Goal: Information Seeking & Learning: Learn about a topic

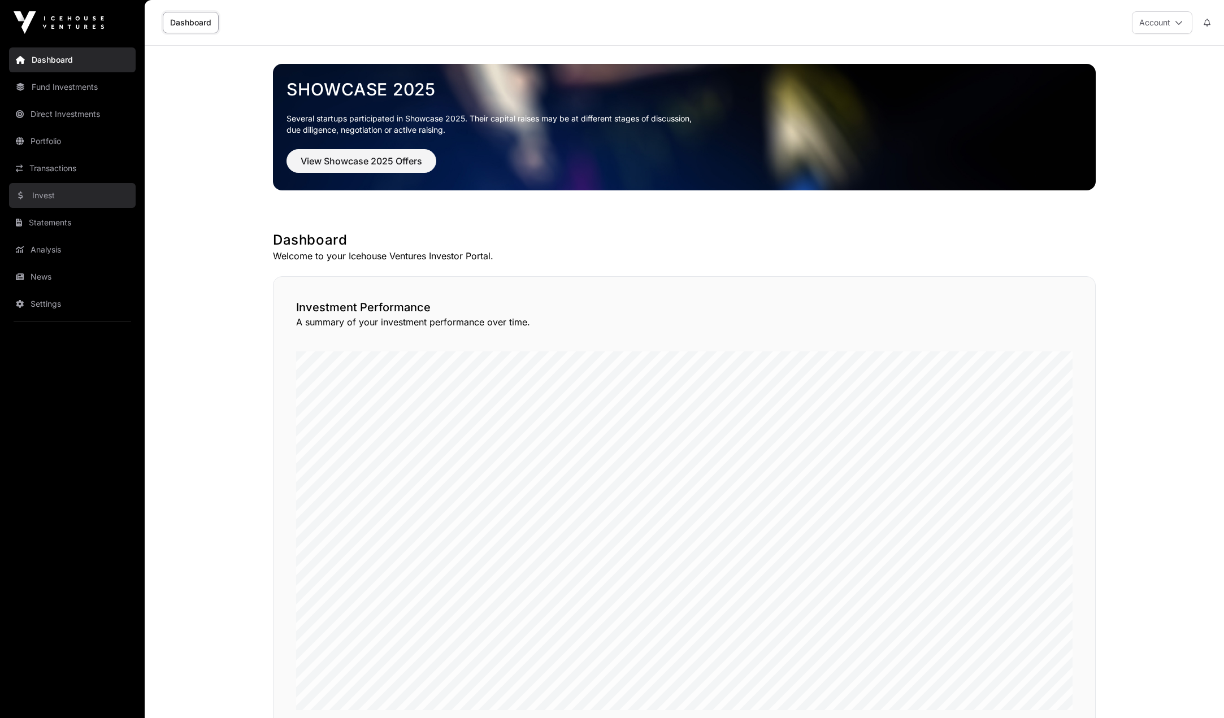
click at [53, 196] on link "Invest" at bounding box center [72, 195] width 127 height 25
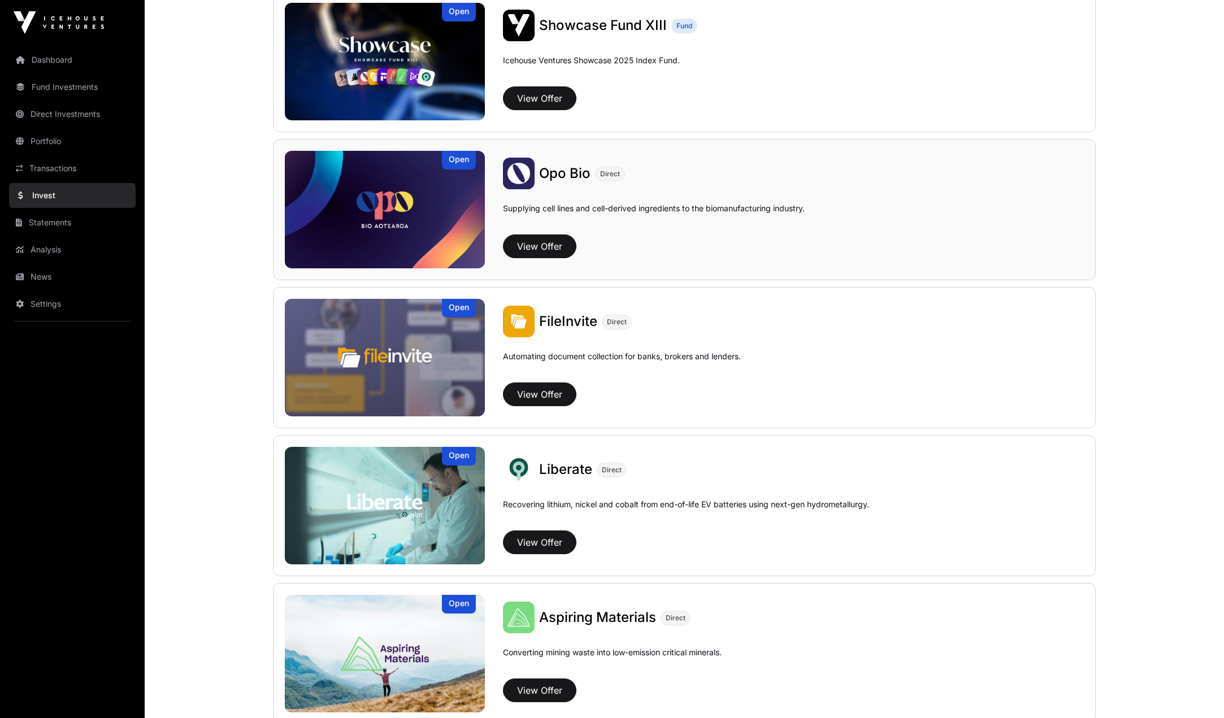
scroll to position [452, 0]
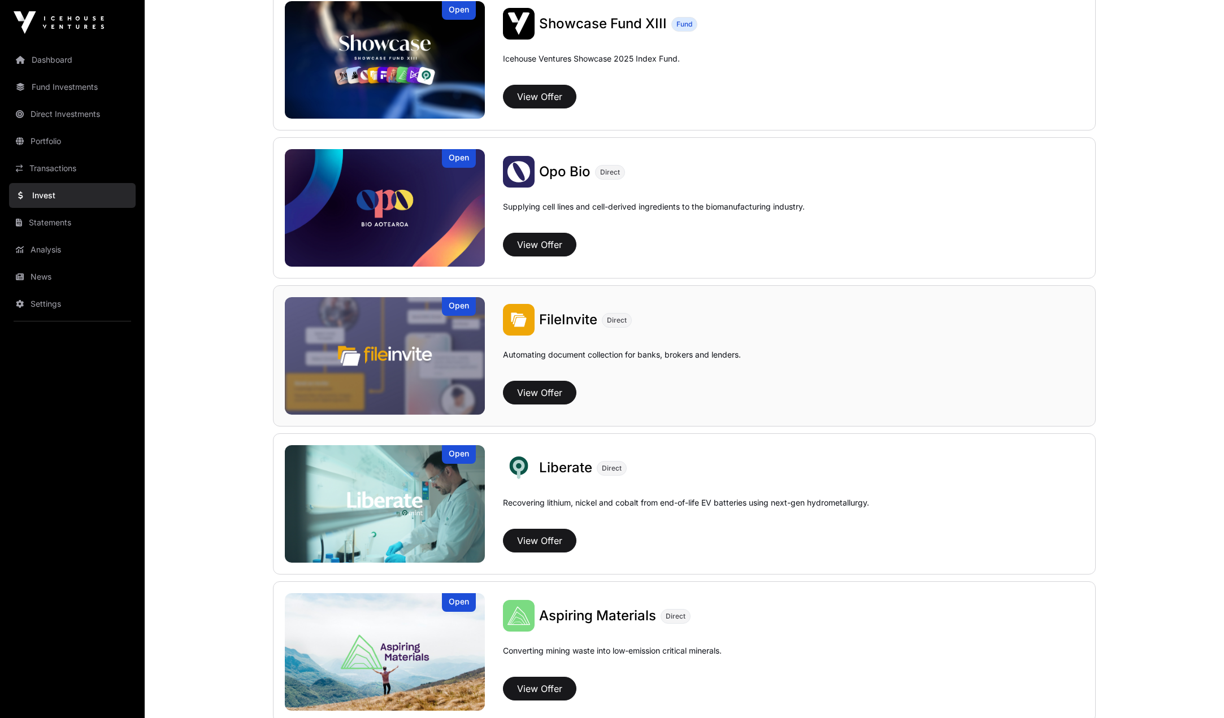
click at [571, 314] on span "FileInvite" at bounding box center [568, 319] width 58 height 16
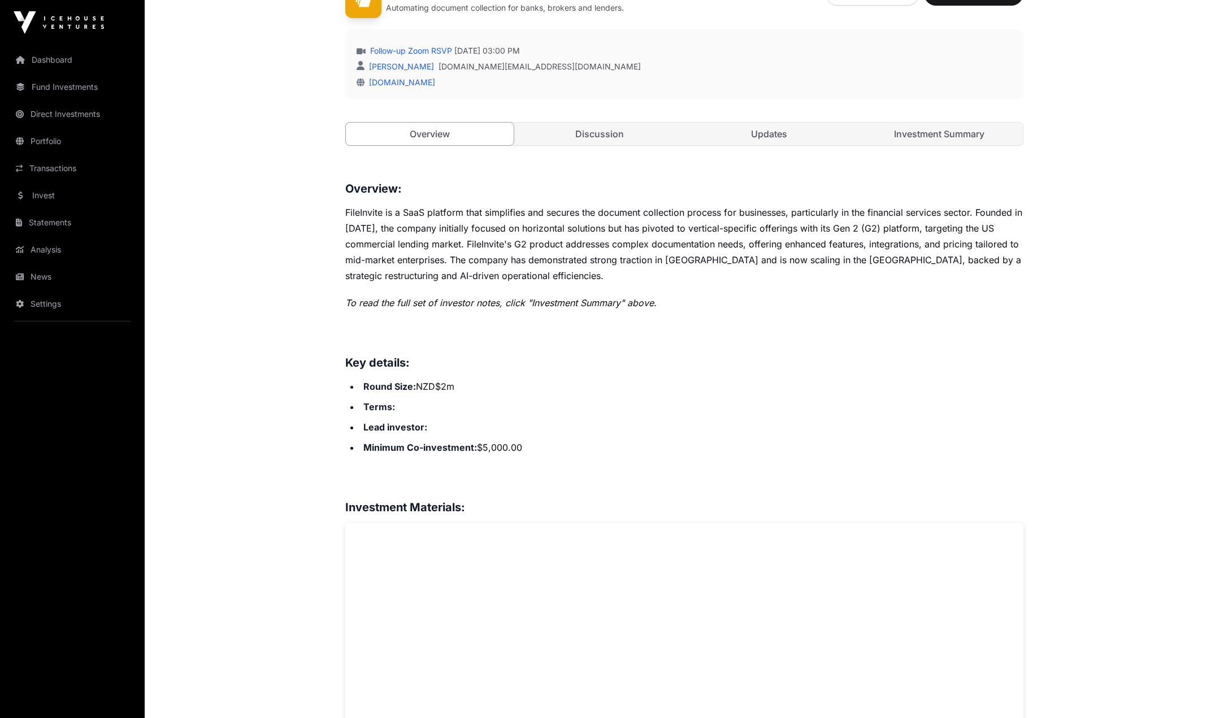
scroll to position [339, 0]
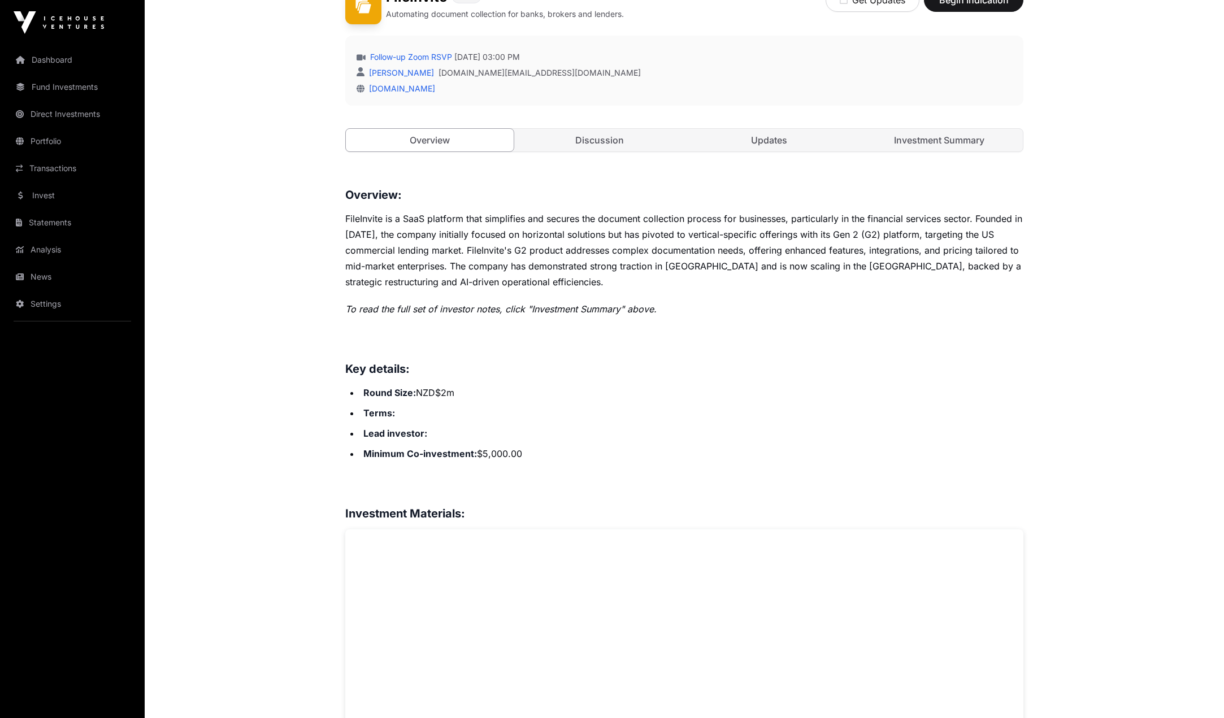
click at [921, 151] on div "Overview Discussion Updates Investment Summary" at bounding box center [684, 140] width 678 height 24
click at [926, 133] on link "Investment Summary" at bounding box center [940, 140] width 168 height 23
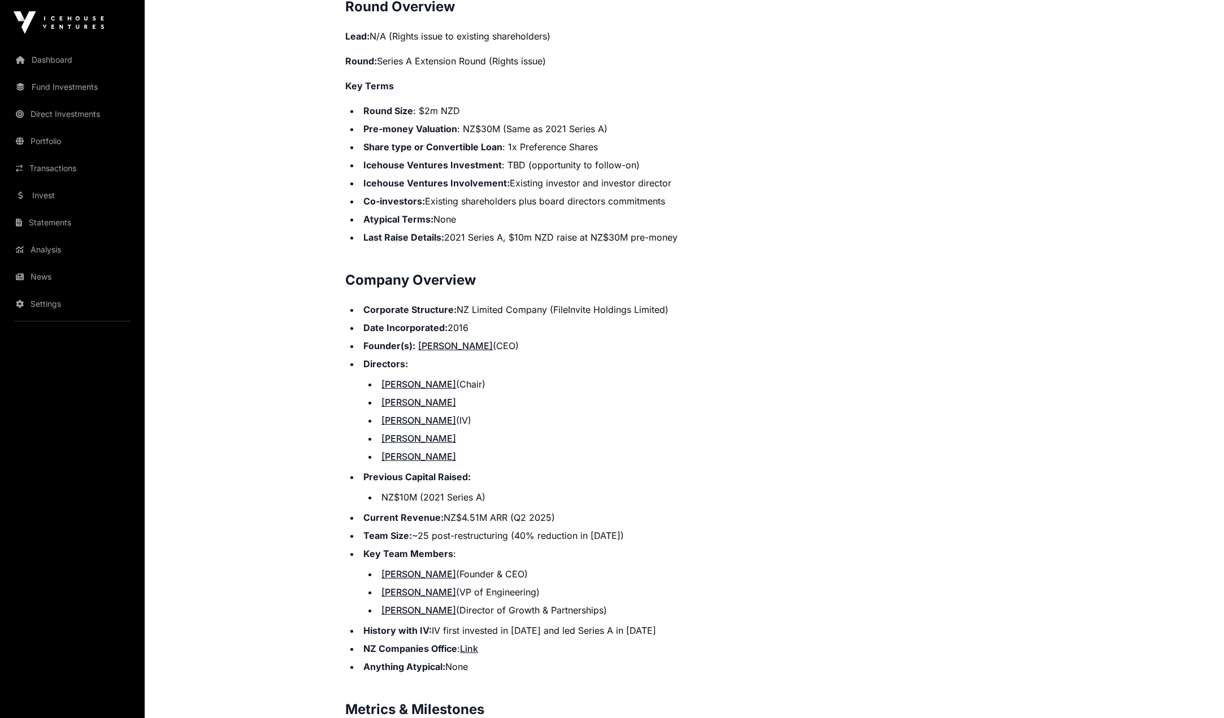
scroll to position [1017, 0]
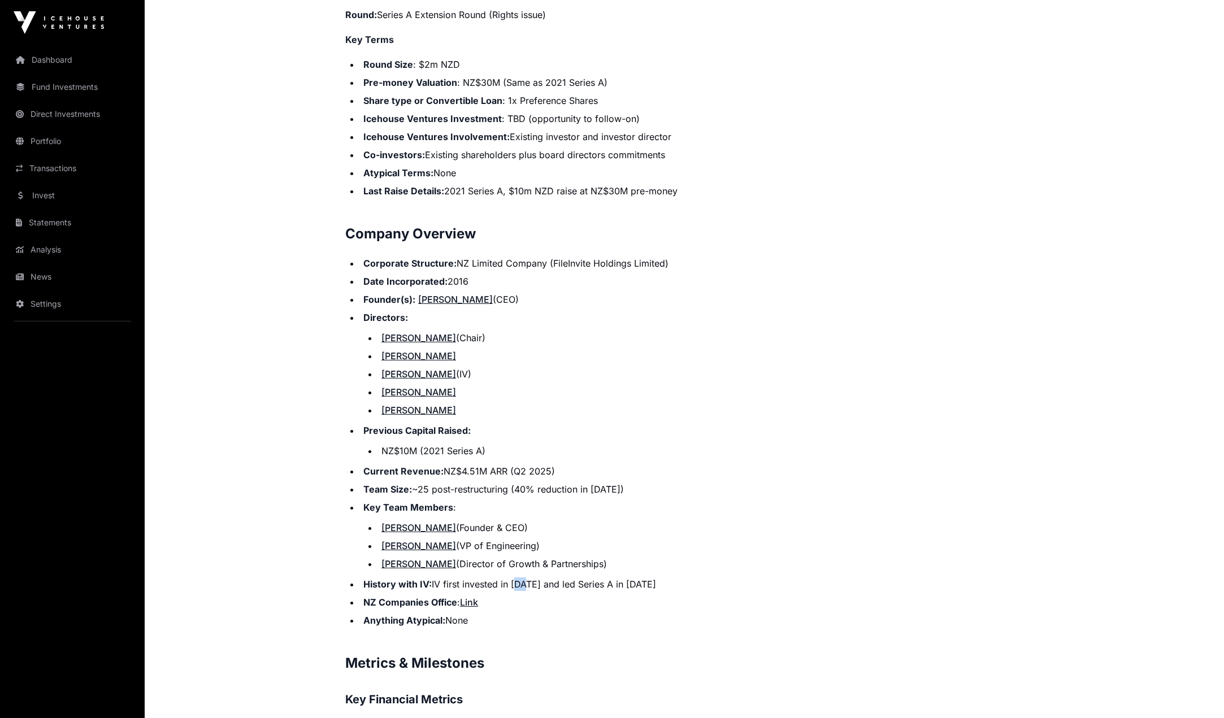
drag, startPoint x: 513, startPoint y: 584, endPoint x: 521, endPoint y: 582, distance: 8.1
click at [521, 582] on li "History with IV: IV first invested in [DATE] and led Series A in [DATE]" at bounding box center [691, 585] width 663 height 14
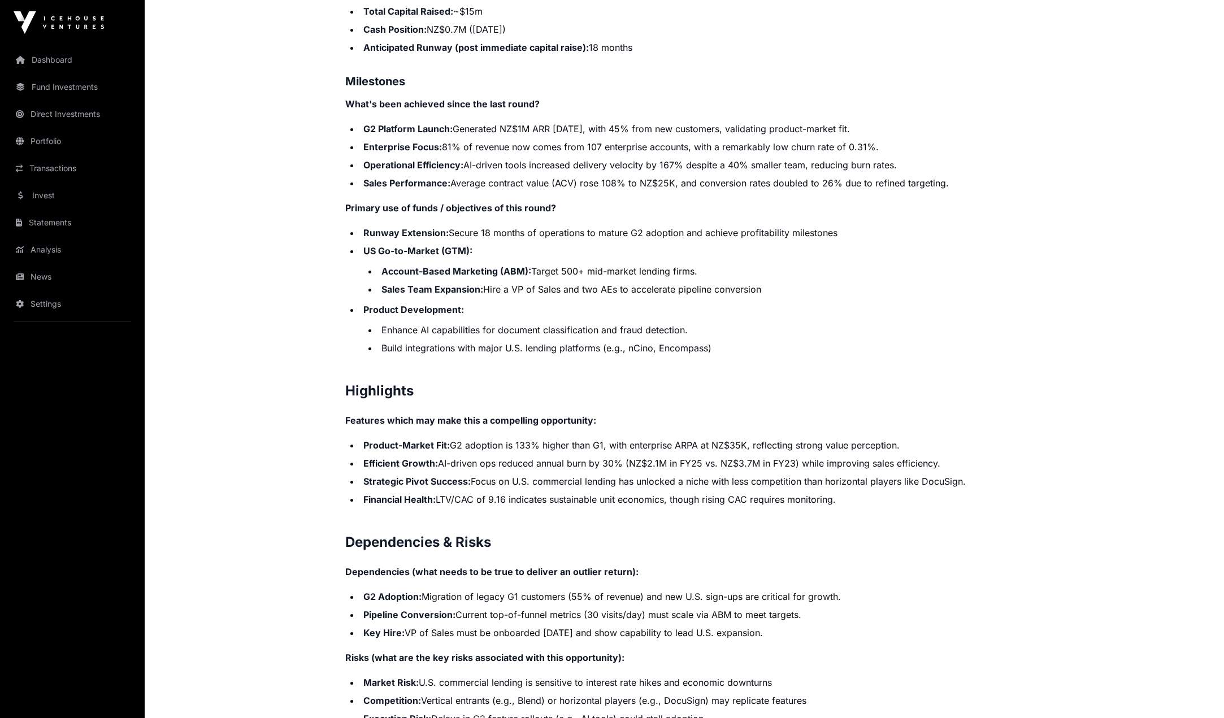
scroll to position [1922, 0]
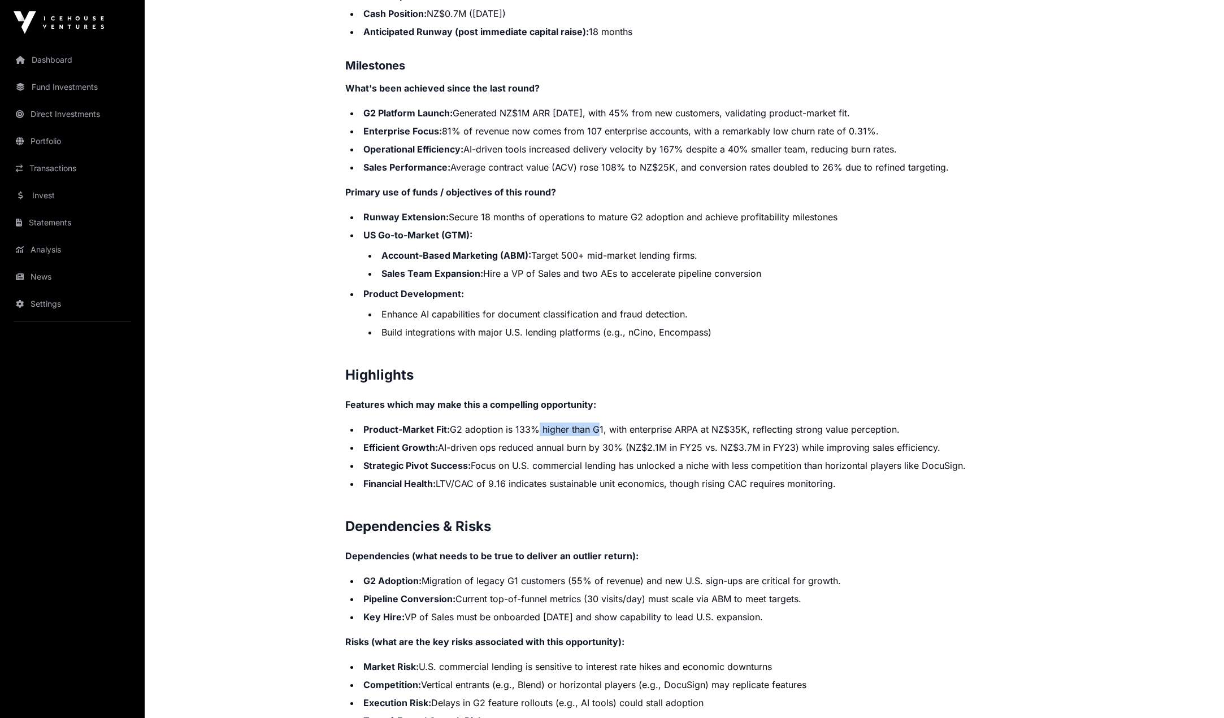
drag, startPoint x: 529, startPoint y: 429, endPoint x: 598, endPoint y: 425, distance: 69.1
click at [597, 425] on li "Product-Market Fit: G2 adoption is 133% higher than G1, with enterprise ARPA at…" at bounding box center [691, 430] width 663 height 14
click at [604, 459] on li "Strategic Pivot Success: Focus on U.S. commercial lending has unlocked a niche …" at bounding box center [691, 466] width 663 height 14
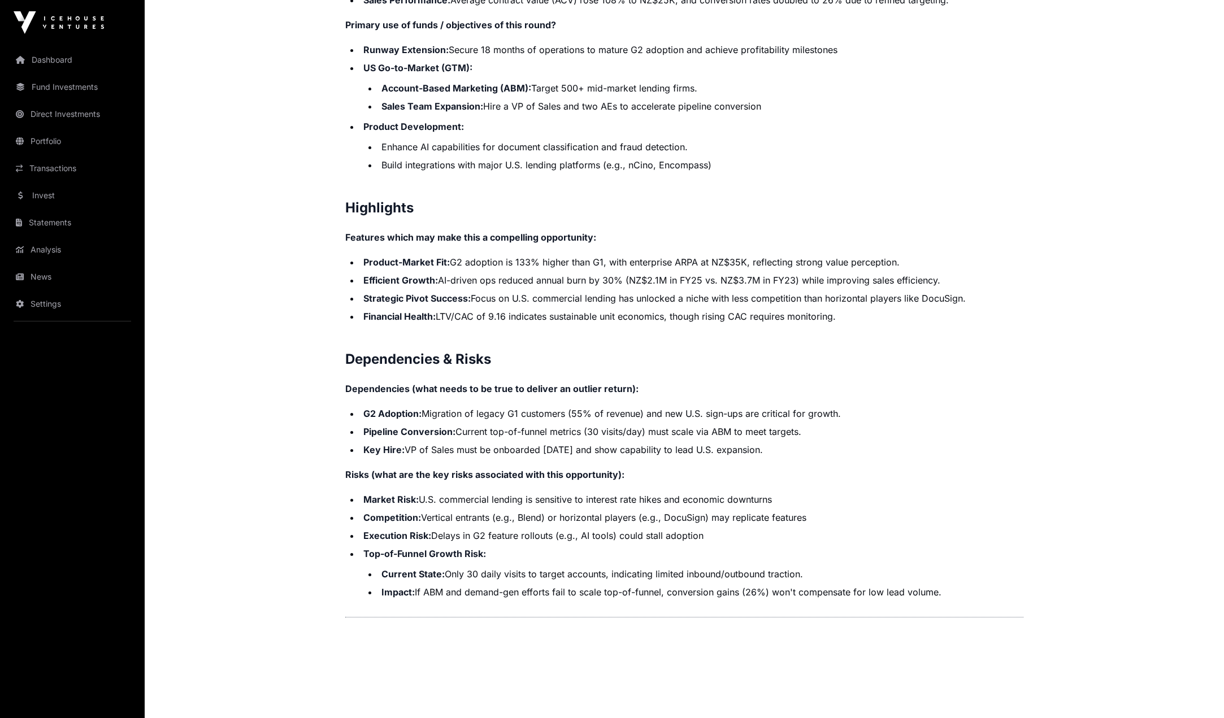
scroll to position [2091, 0]
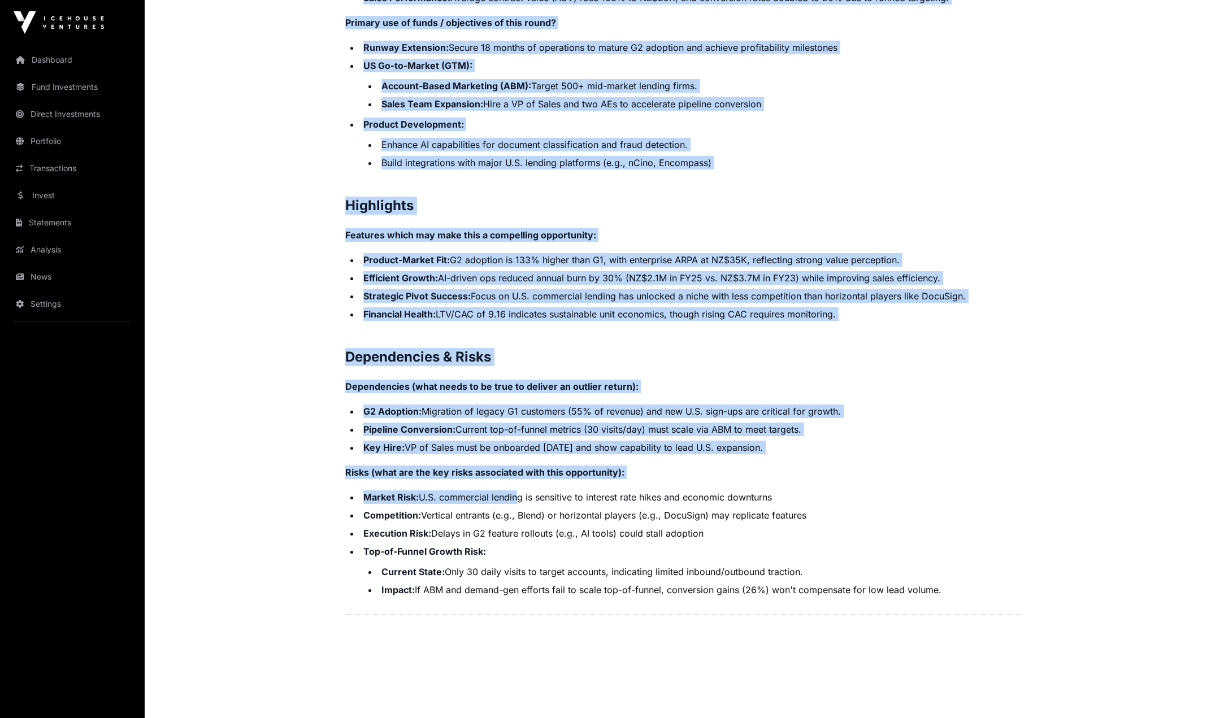
drag, startPoint x: 513, startPoint y: 497, endPoint x: 577, endPoint y: 603, distance: 124.3
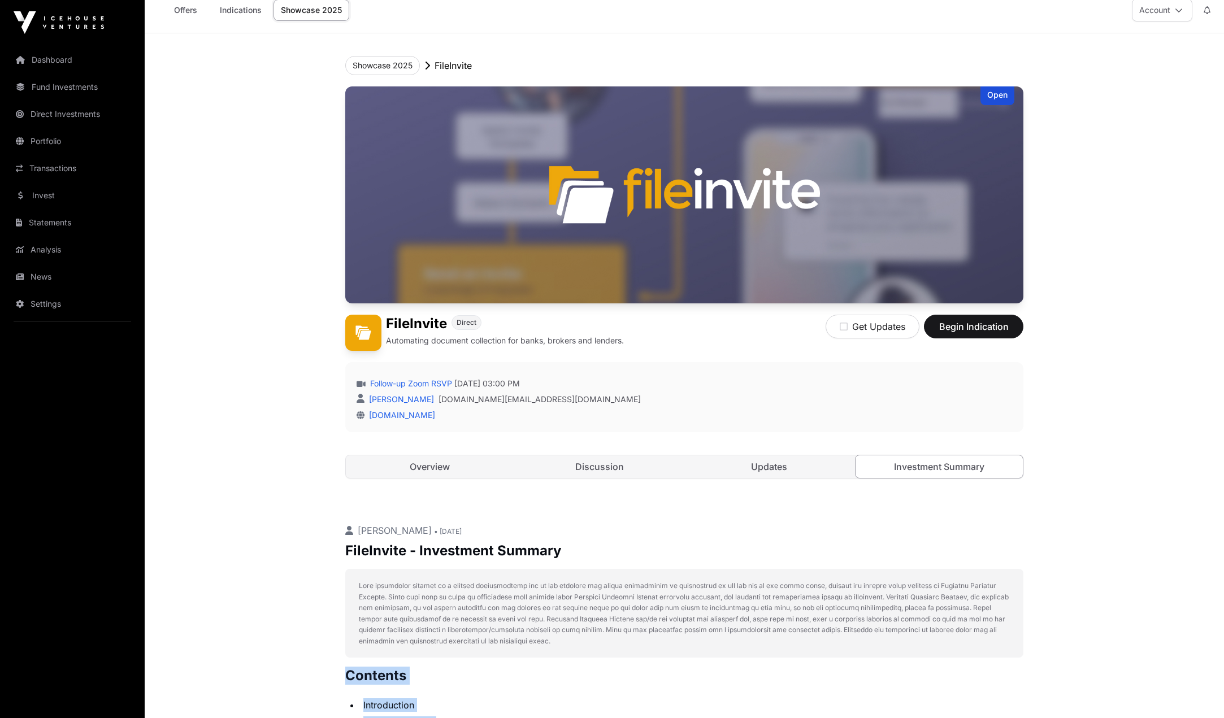
scroll to position [0, 0]
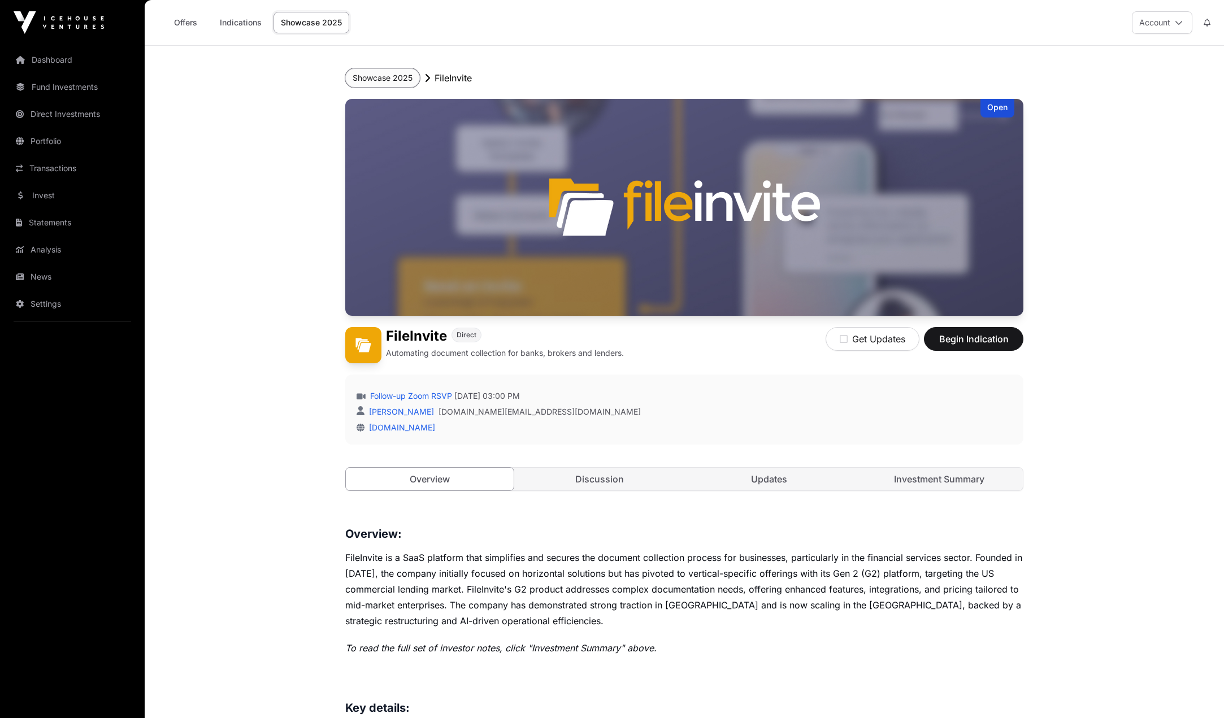
click at [373, 74] on button "Showcase 2025" at bounding box center [382, 77] width 75 height 19
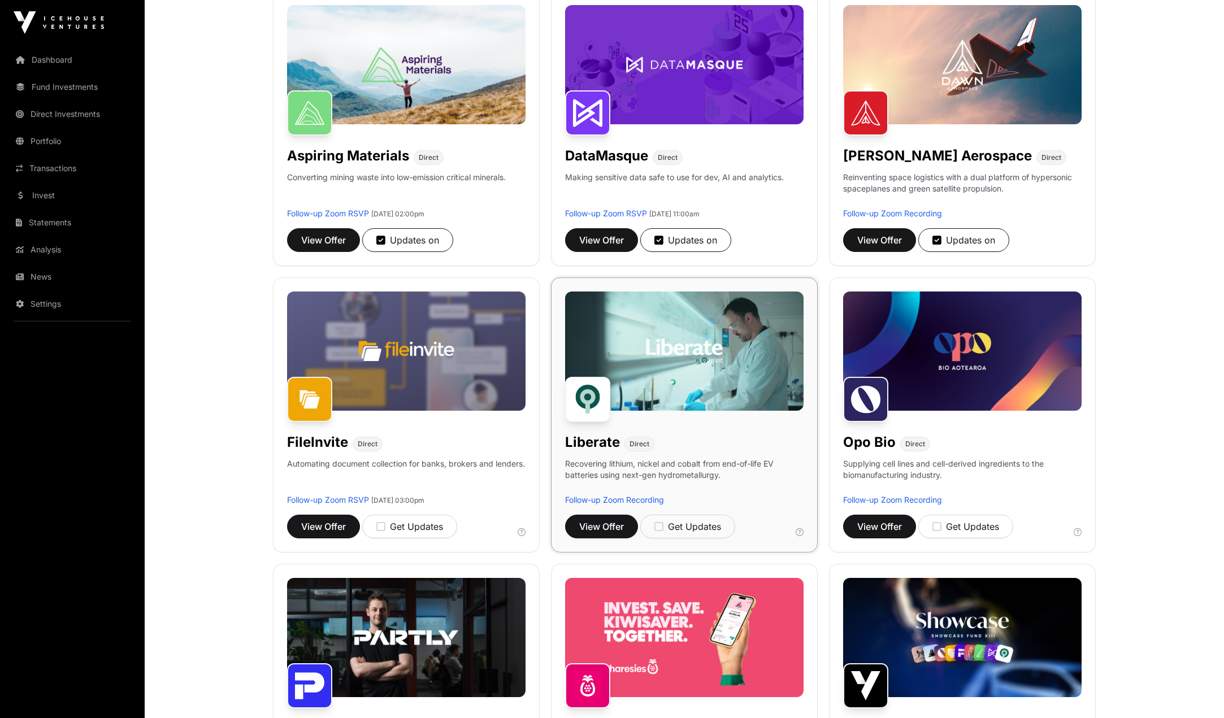
scroll to position [226, 0]
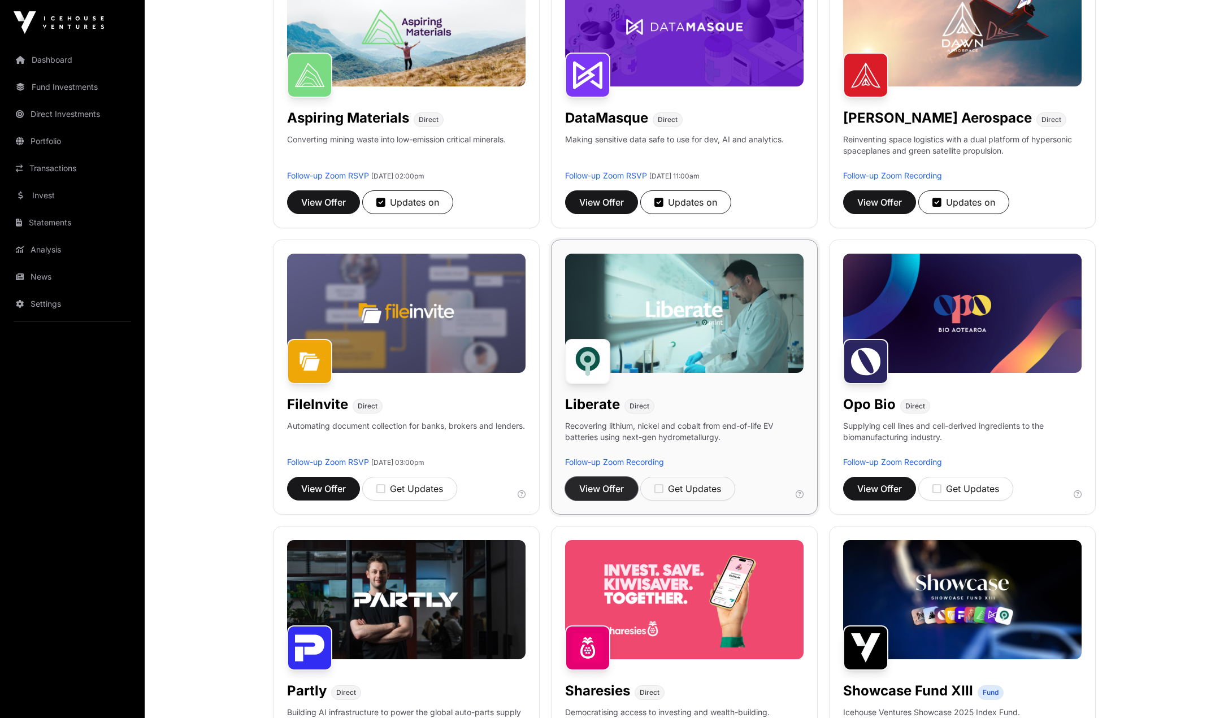
click at [597, 484] on span "View Offer" at bounding box center [601, 489] width 45 height 14
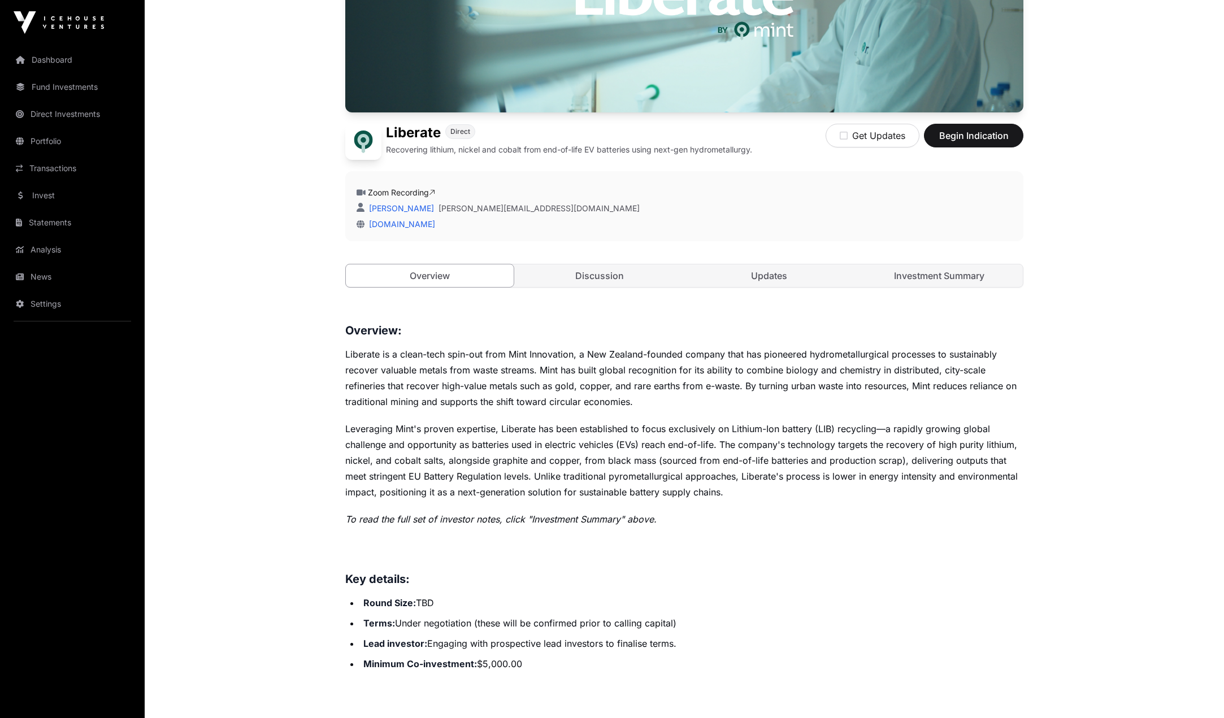
scroll to position [226, 0]
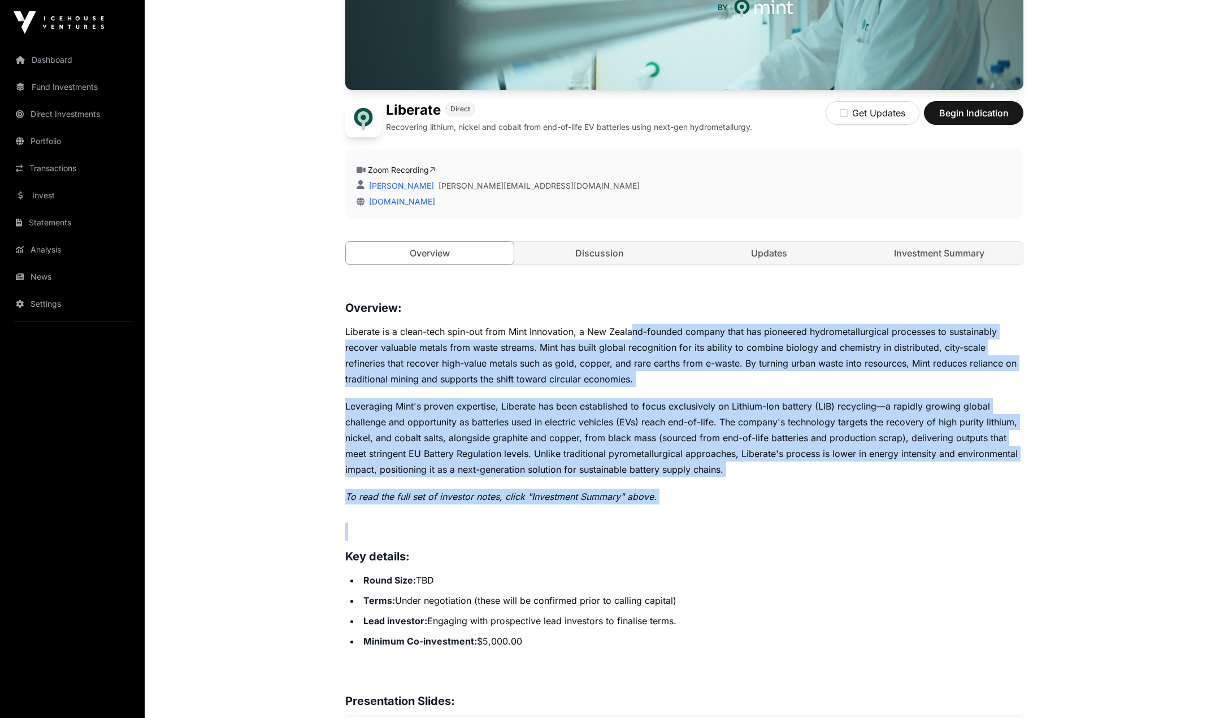
drag, startPoint x: 634, startPoint y: 333, endPoint x: 682, endPoint y: 517, distance: 189.3
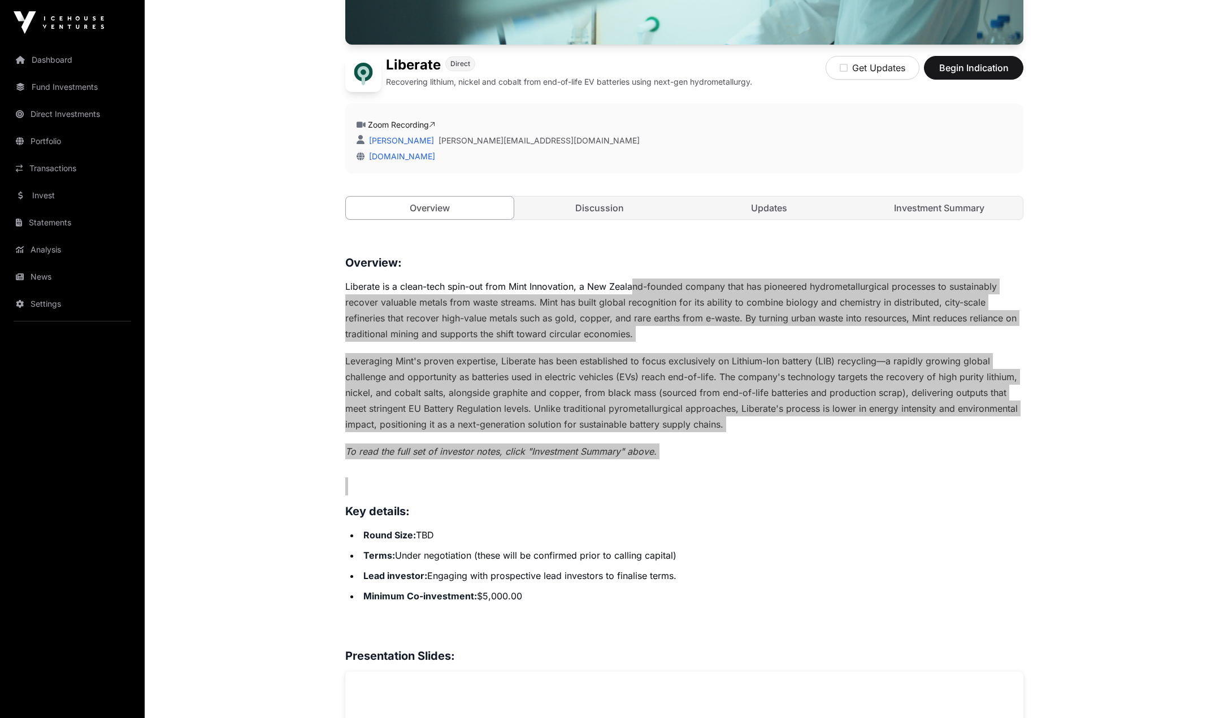
scroll to position [170, 0]
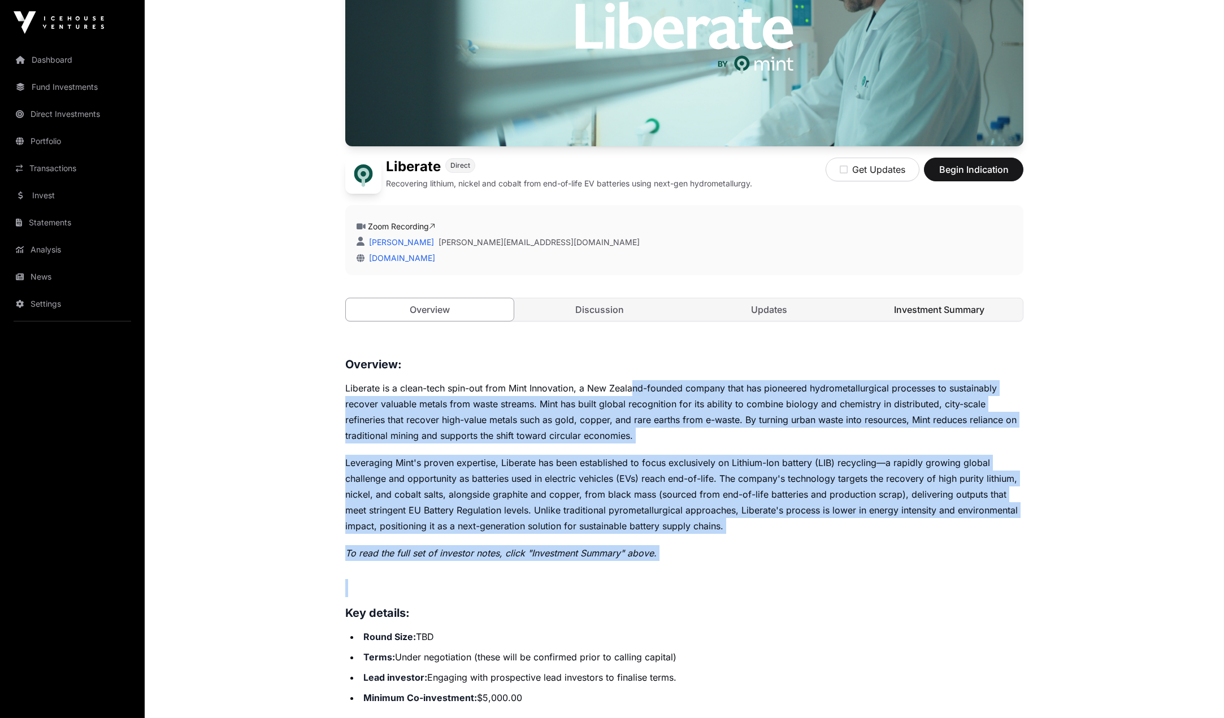
click at [944, 303] on link "Investment Summary" at bounding box center [940, 309] width 168 height 23
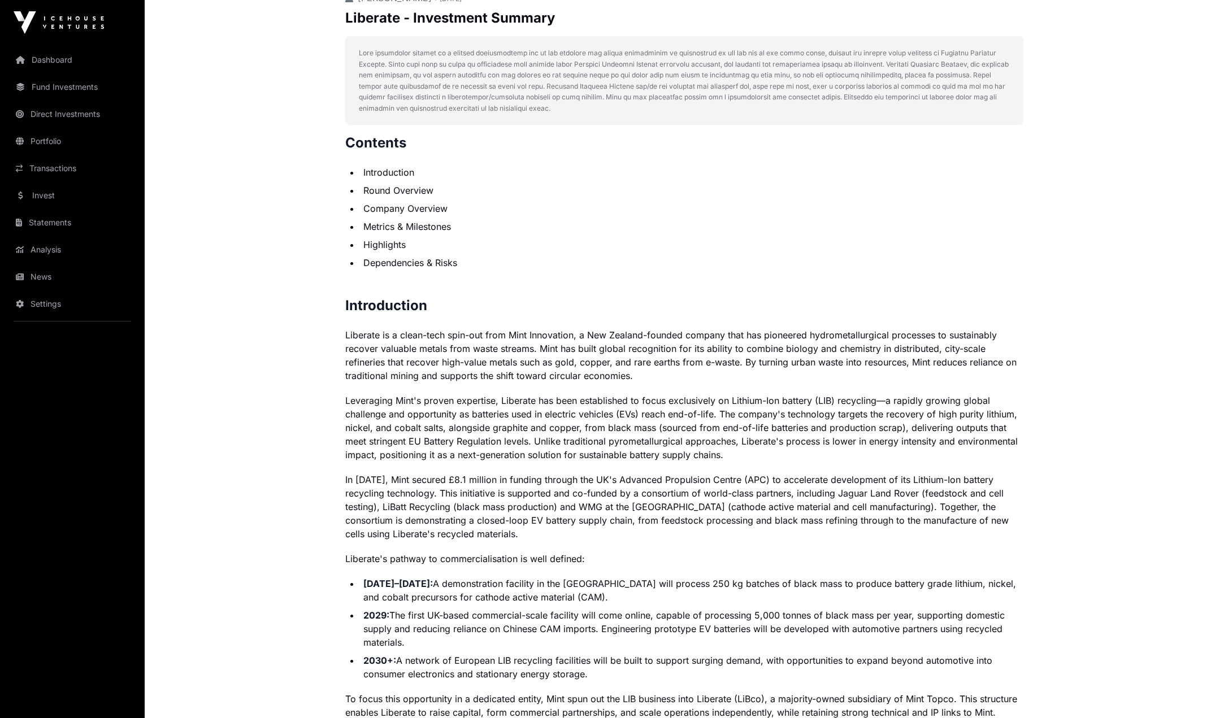
scroll to position [565, 0]
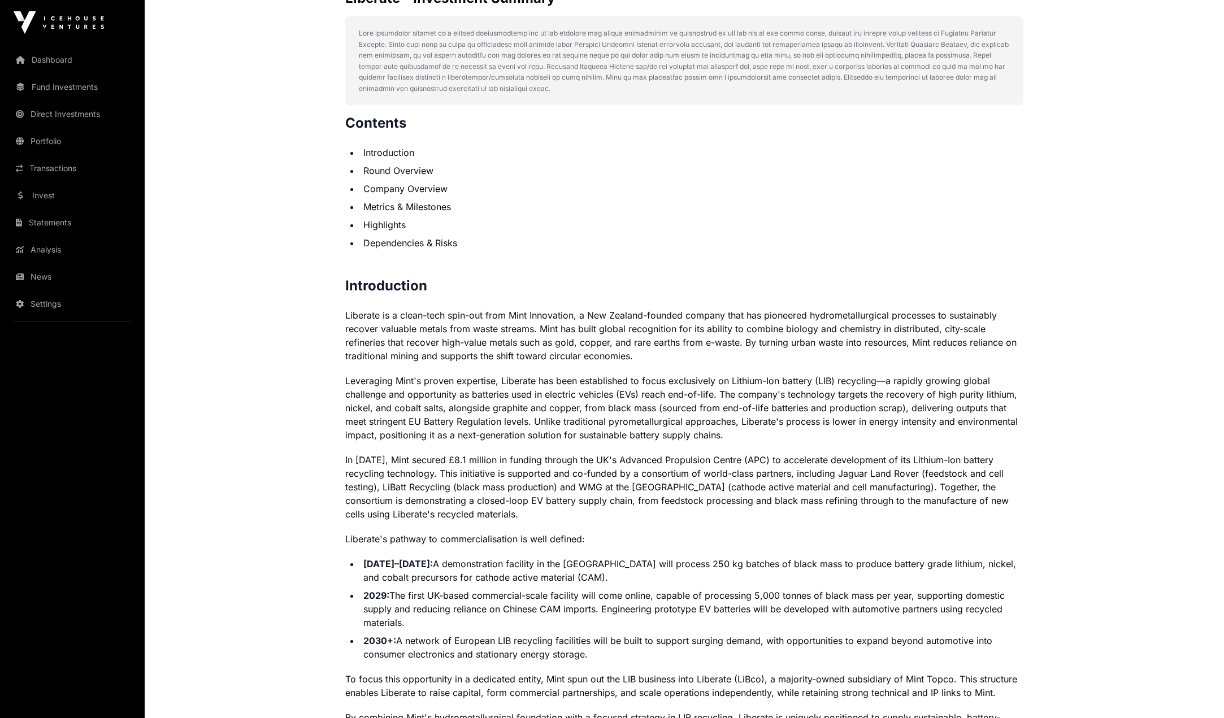
drag, startPoint x: 660, startPoint y: 311, endPoint x: 627, endPoint y: 514, distance: 204.9
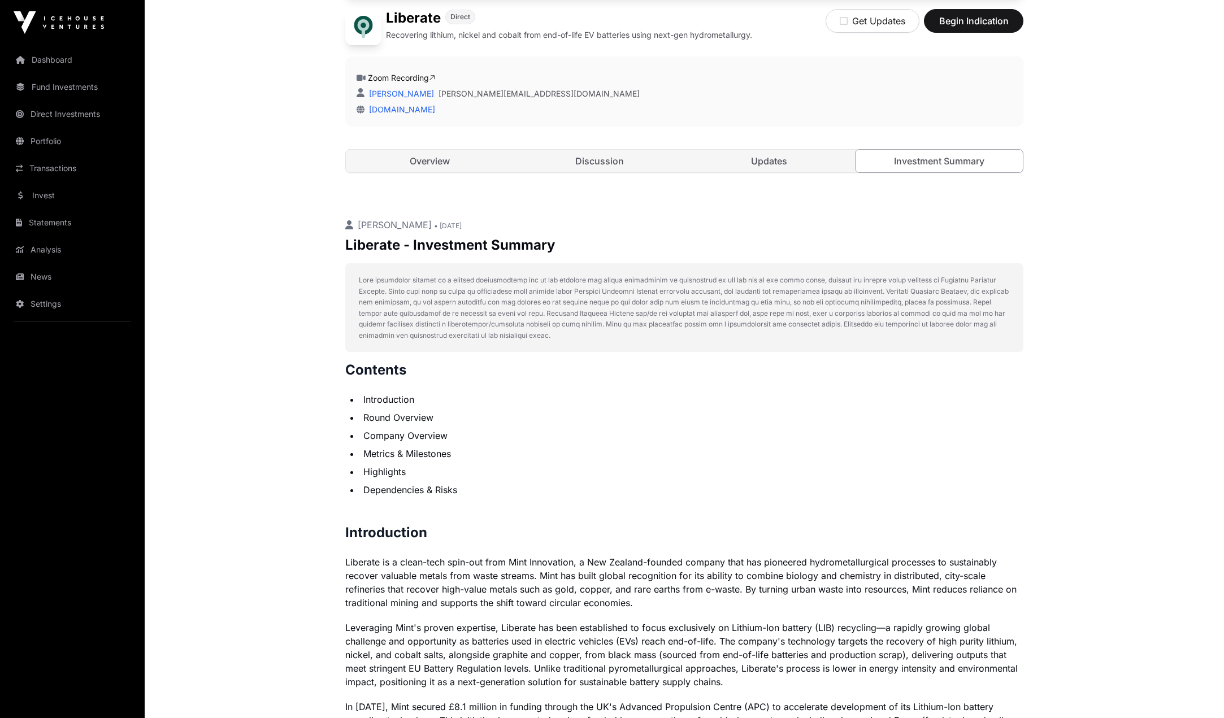
scroll to position [313, 0]
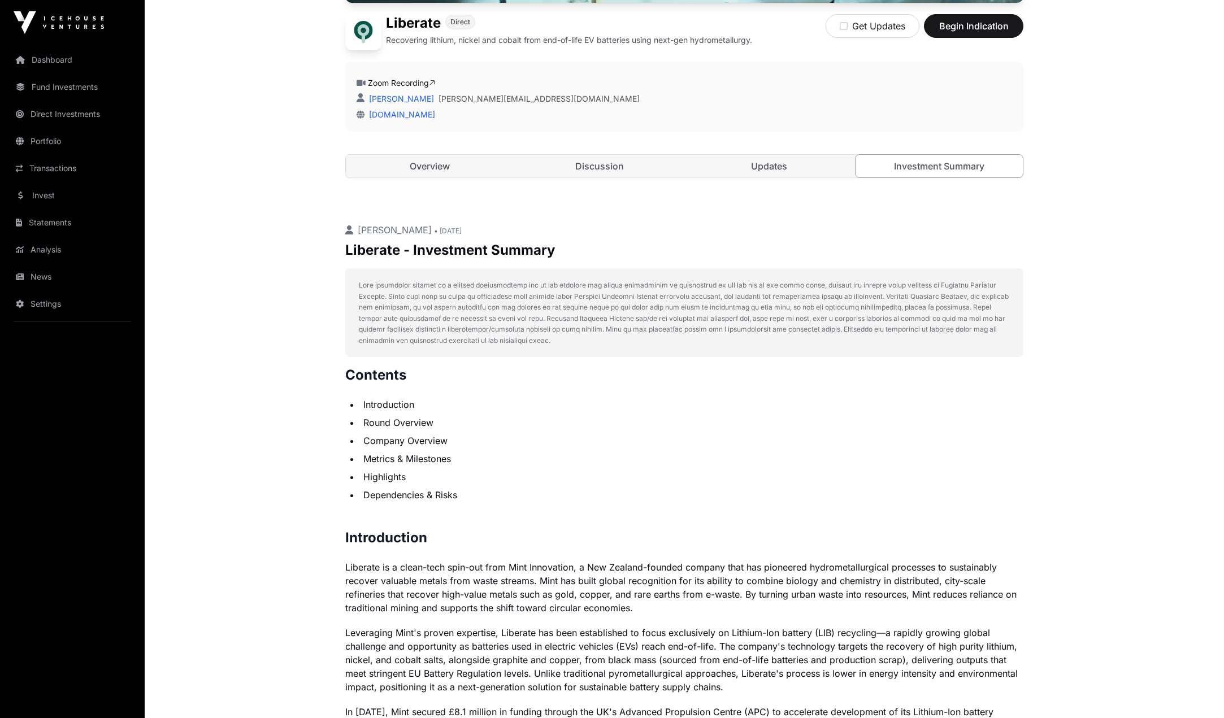
click at [630, 456] on li "Metrics & Milestones" at bounding box center [691, 459] width 663 height 14
click at [609, 171] on link "Discussion" at bounding box center [600, 166] width 168 height 23
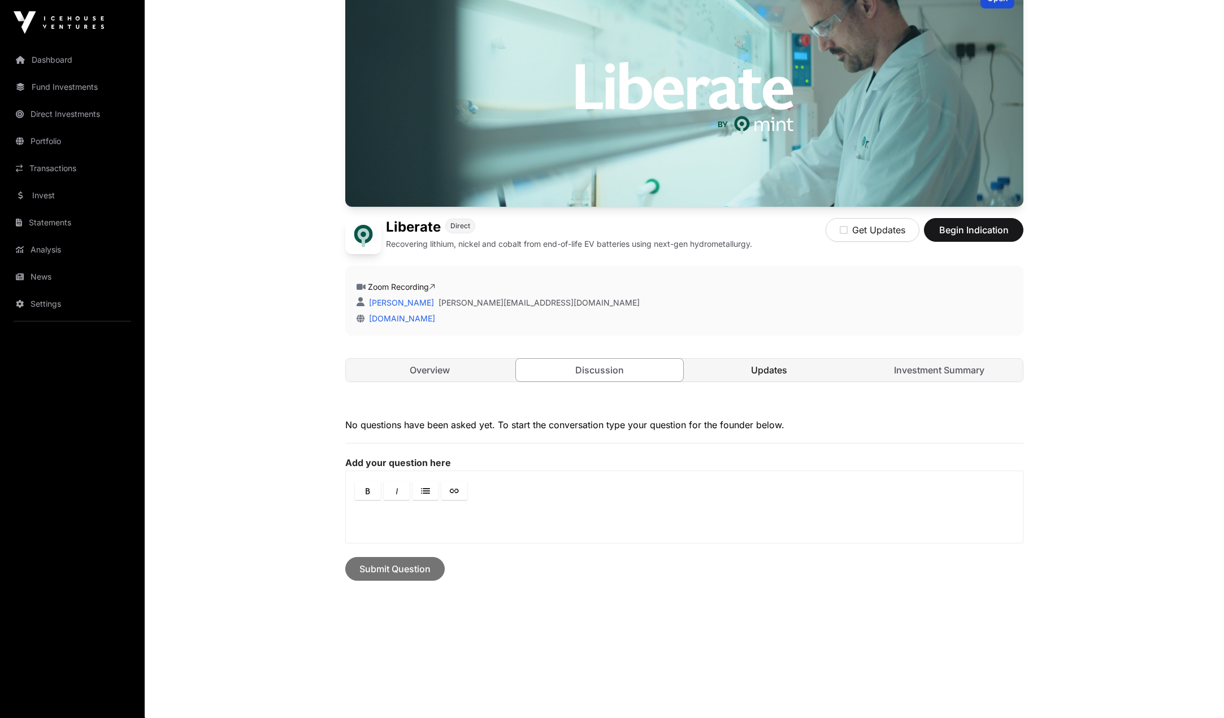
click at [775, 371] on link "Updates" at bounding box center [770, 370] width 168 height 23
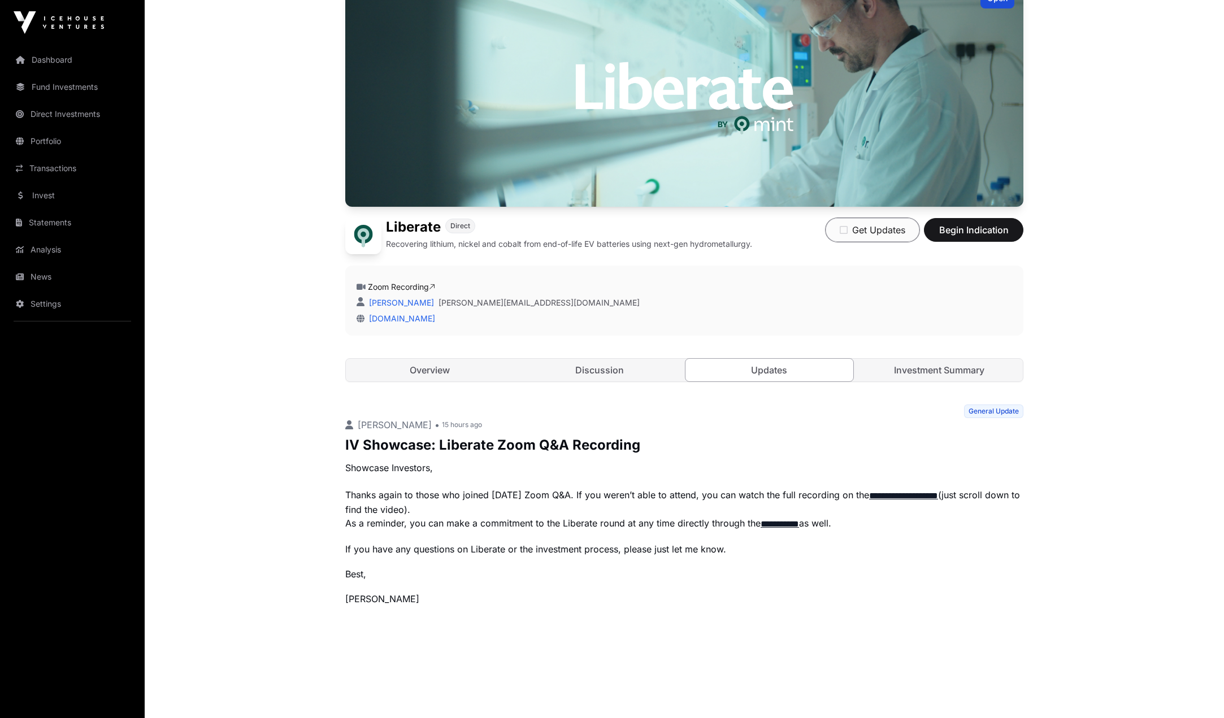
drag, startPoint x: 896, startPoint y: 235, endPoint x: 893, endPoint y: 240, distance: 6.6
click at [895, 237] on button "Get Updates" at bounding box center [873, 230] width 94 height 24
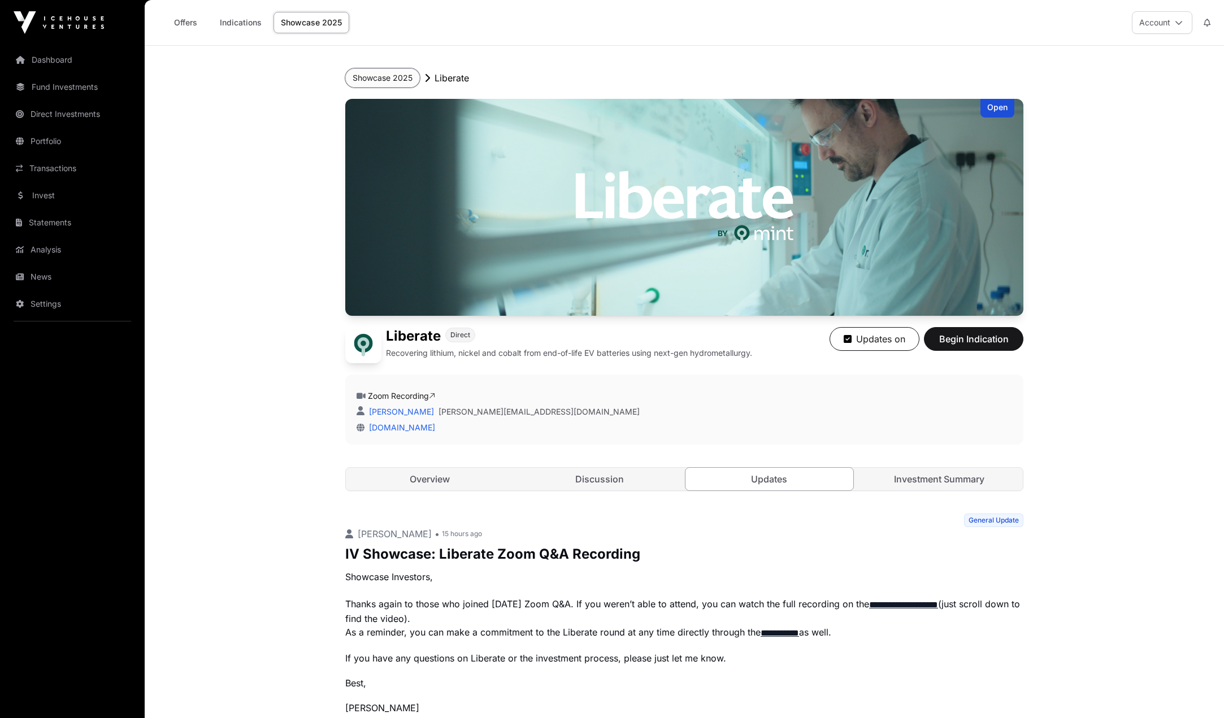
click at [400, 80] on button "Showcase 2025" at bounding box center [382, 77] width 75 height 19
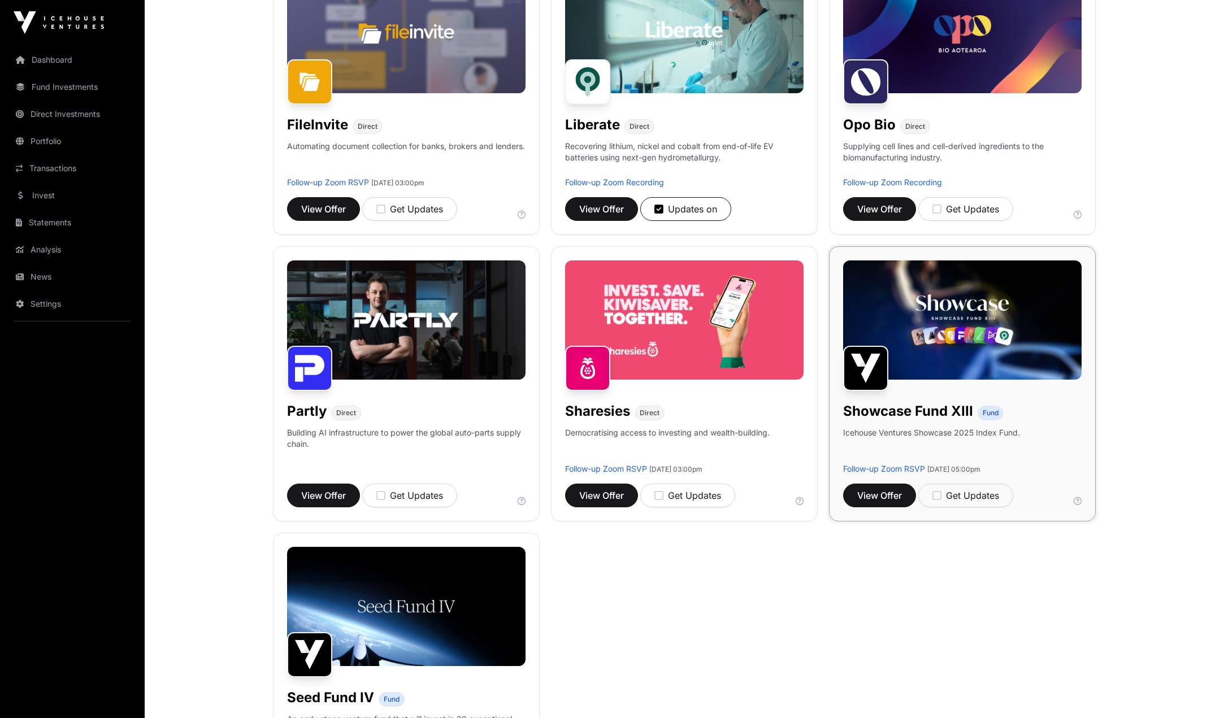
scroll to position [509, 0]
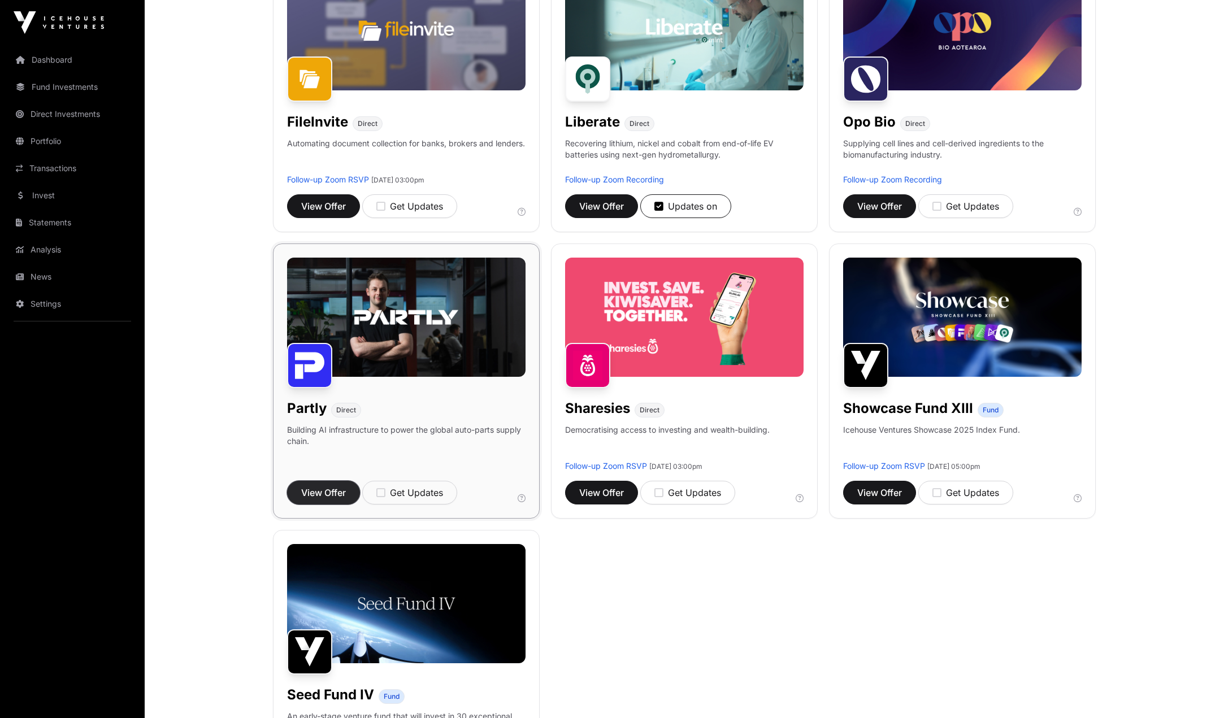
click at [320, 500] on button "View Offer" at bounding box center [323, 493] width 73 height 24
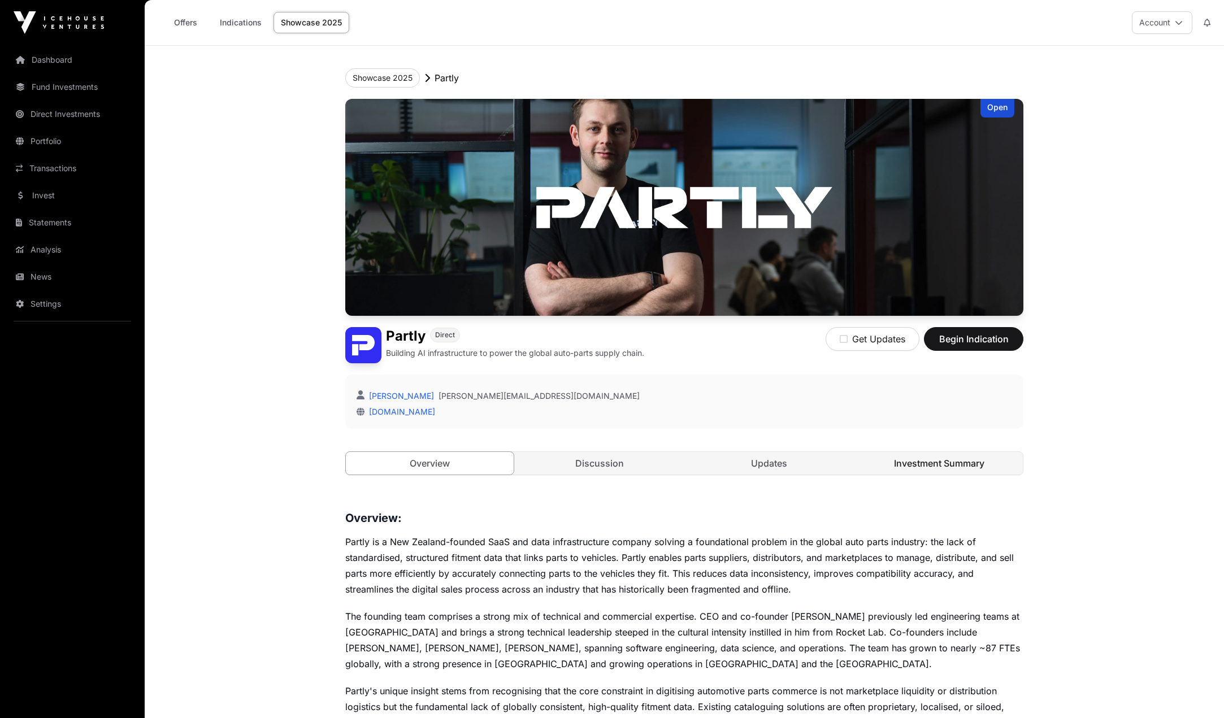
click at [942, 465] on link "Investment Summary" at bounding box center [940, 463] width 168 height 23
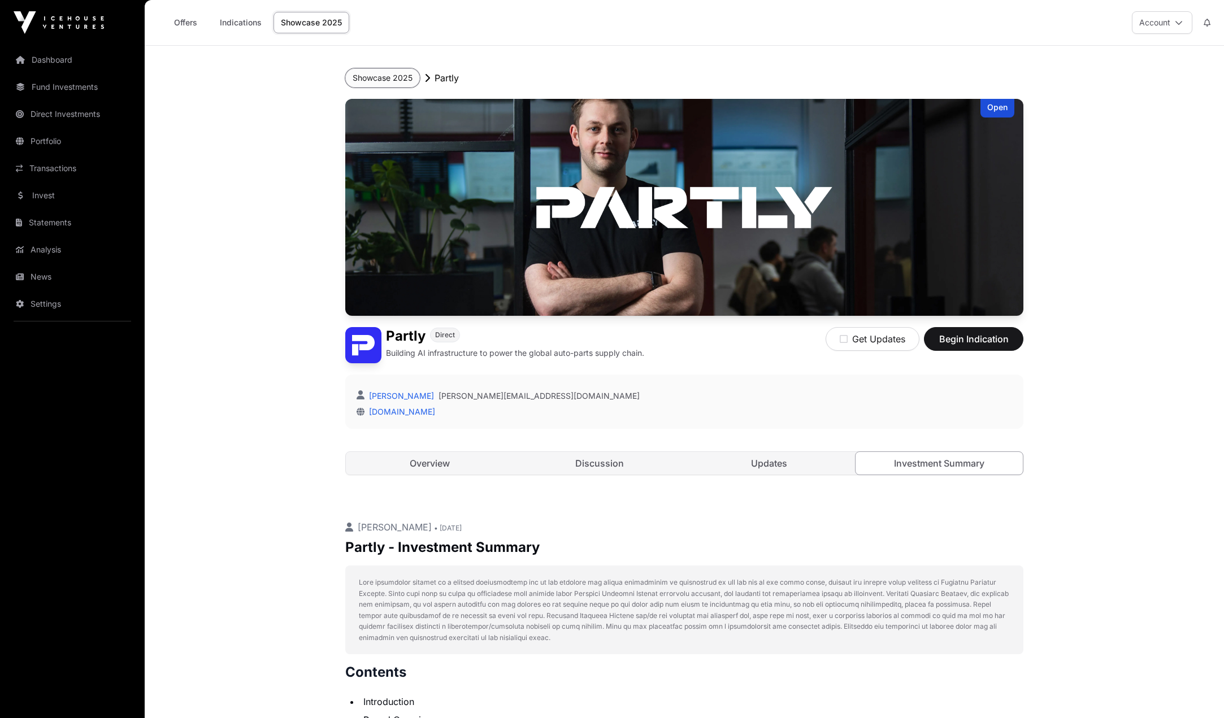
click at [402, 80] on button "Showcase 2025" at bounding box center [382, 77] width 75 height 19
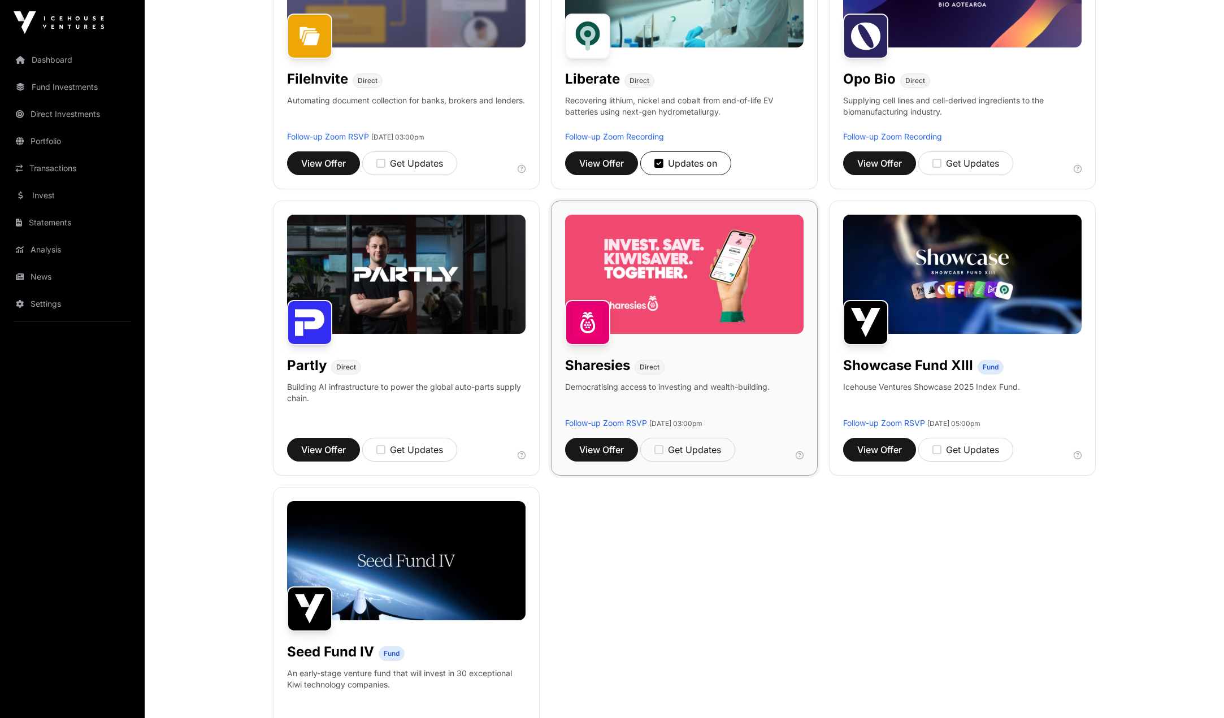
scroll to position [565, 0]
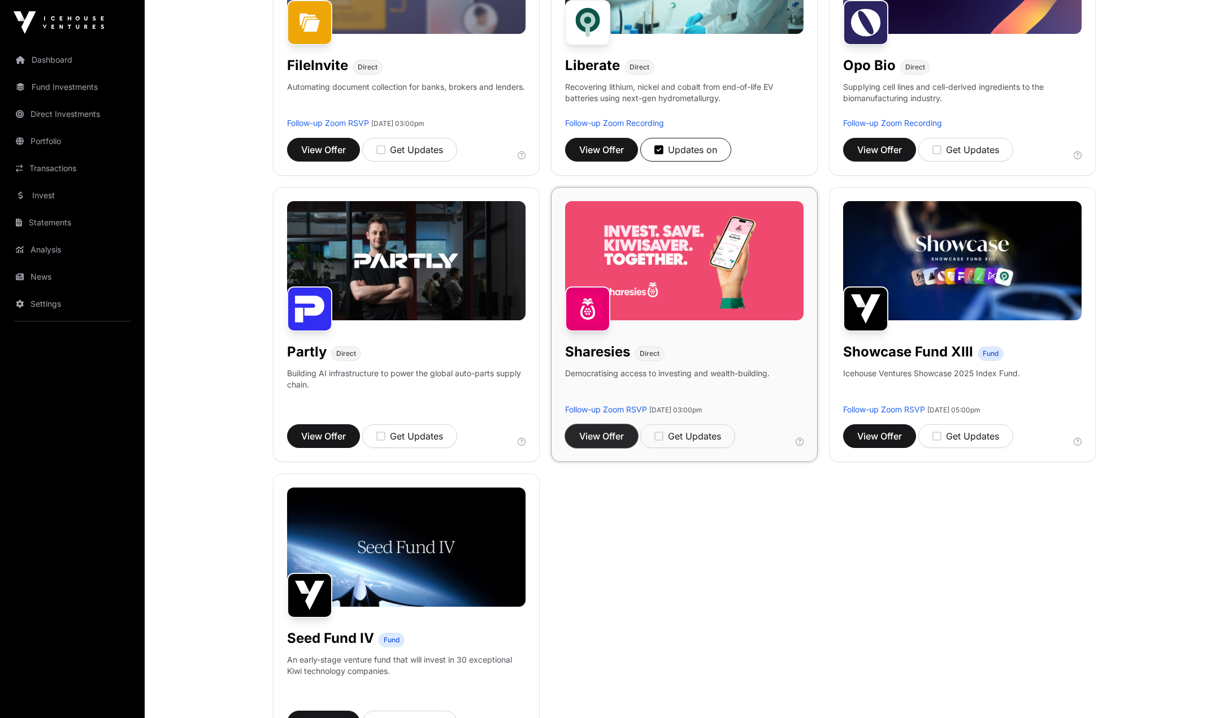
click at [607, 431] on span "View Offer" at bounding box center [601, 437] width 45 height 14
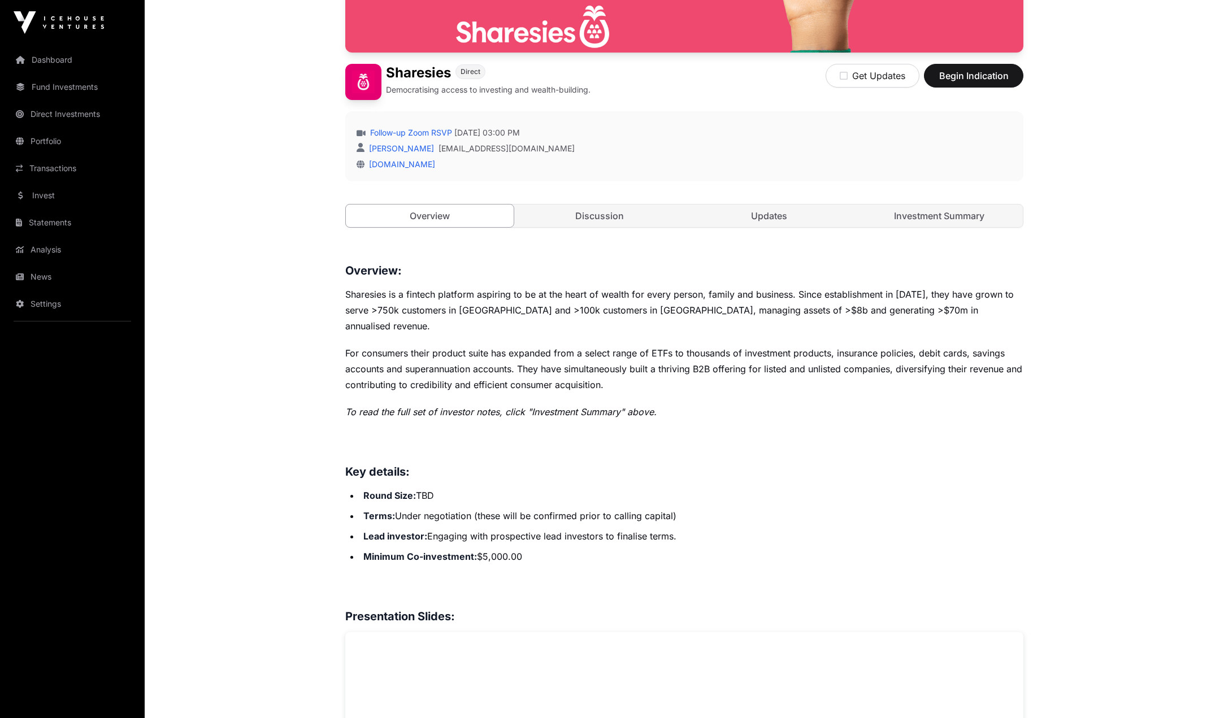
scroll to position [283, 0]
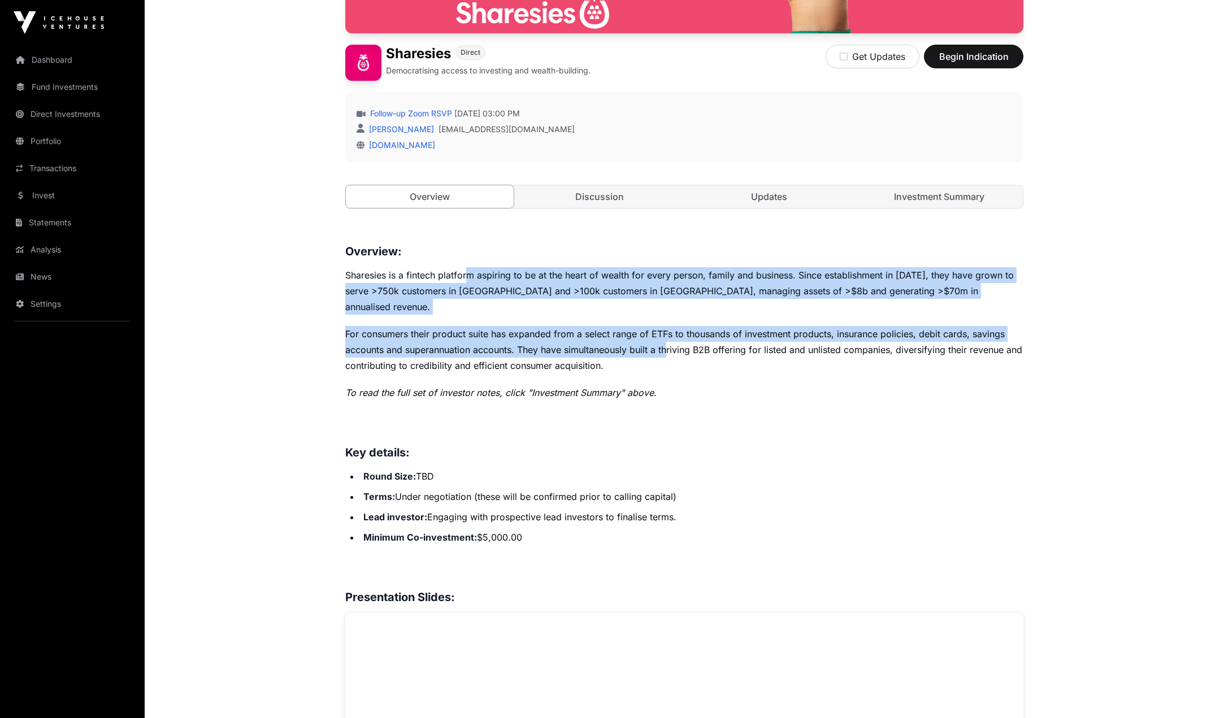
drag, startPoint x: 468, startPoint y: 274, endPoint x: 668, endPoint y: 318, distance: 204.9
click at [667, 326] on p "For consumers their product suite has expanded from a select range of ETFs to t…" at bounding box center [684, 349] width 678 height 47
click at [666, 326] on p "For consumers their product suite has expanded from a select range of ETFs to t…" at bounding box center [684, 349] width 678 height 47
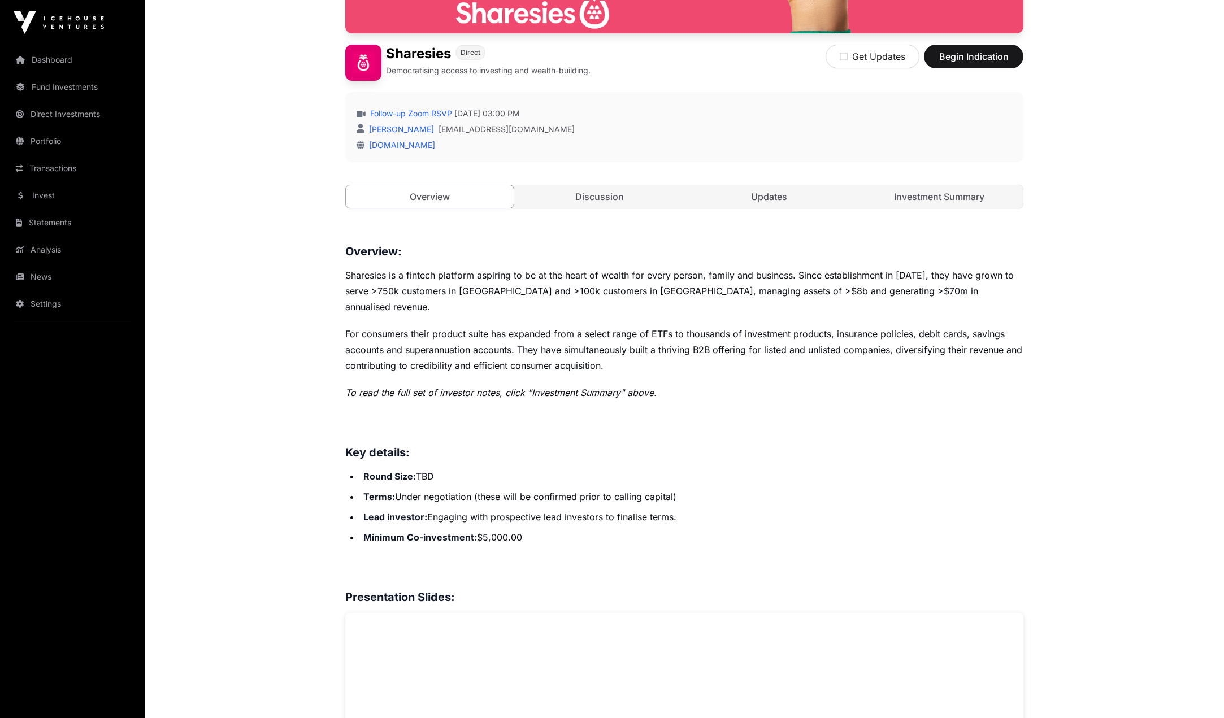
click at [654, 350] on p "For consumers their product suite has expanded from a select range of ETFs to t…" at bounding box center [684, 349] width 678 height 47
click at [951, 202] on link "Investment Summary" at bounding box center [940, 196] width 168 height 23
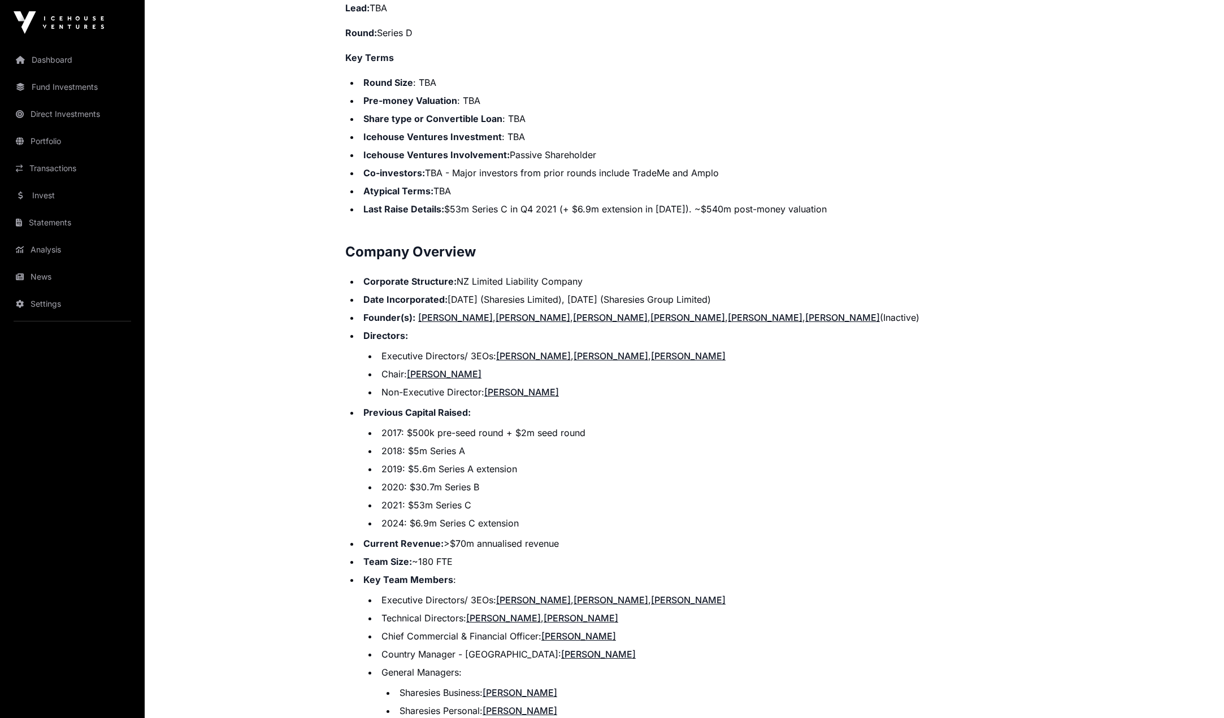
scroll to position [1074, 0]
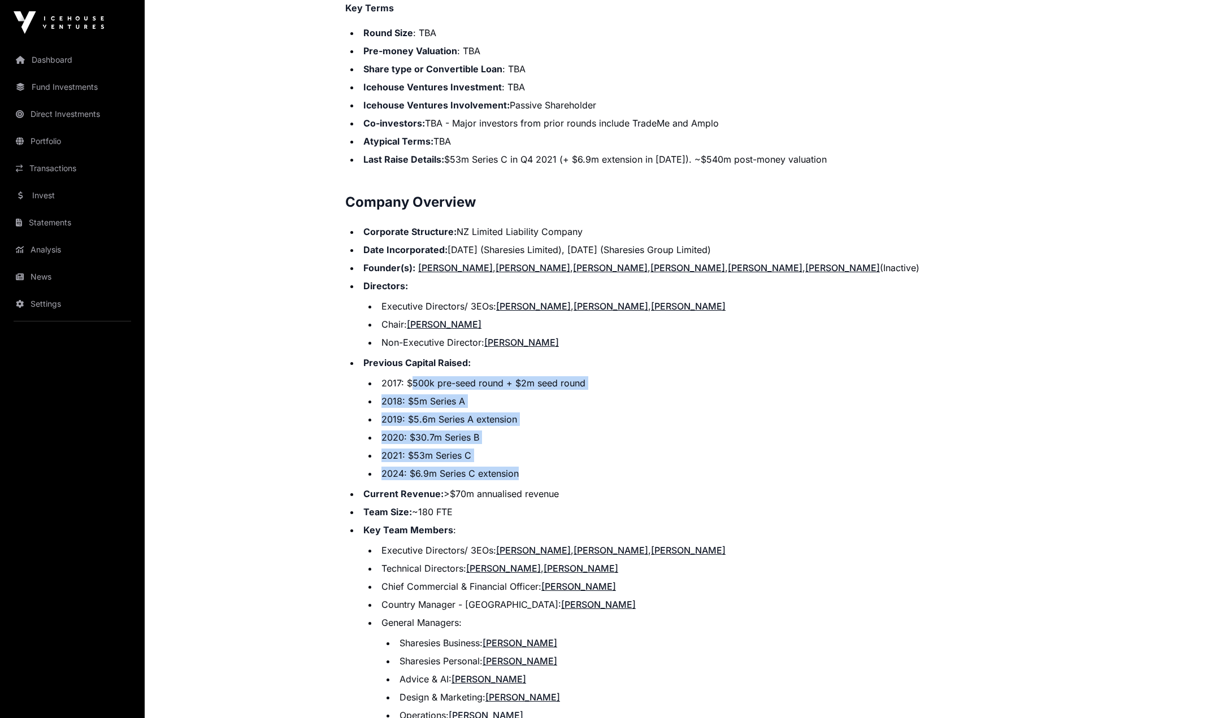
drag, startPoint x: 411, startPoint y: 370, endPoint x: 613, endPoint y: 463, distance: 222.0
click at [613, 463] on ul "2017: $500k pre-seed round + $2m seed round 2018: $5m Series A 2019: $5.6m Seri…" at bounding box center [693, 428] width 660 height 104
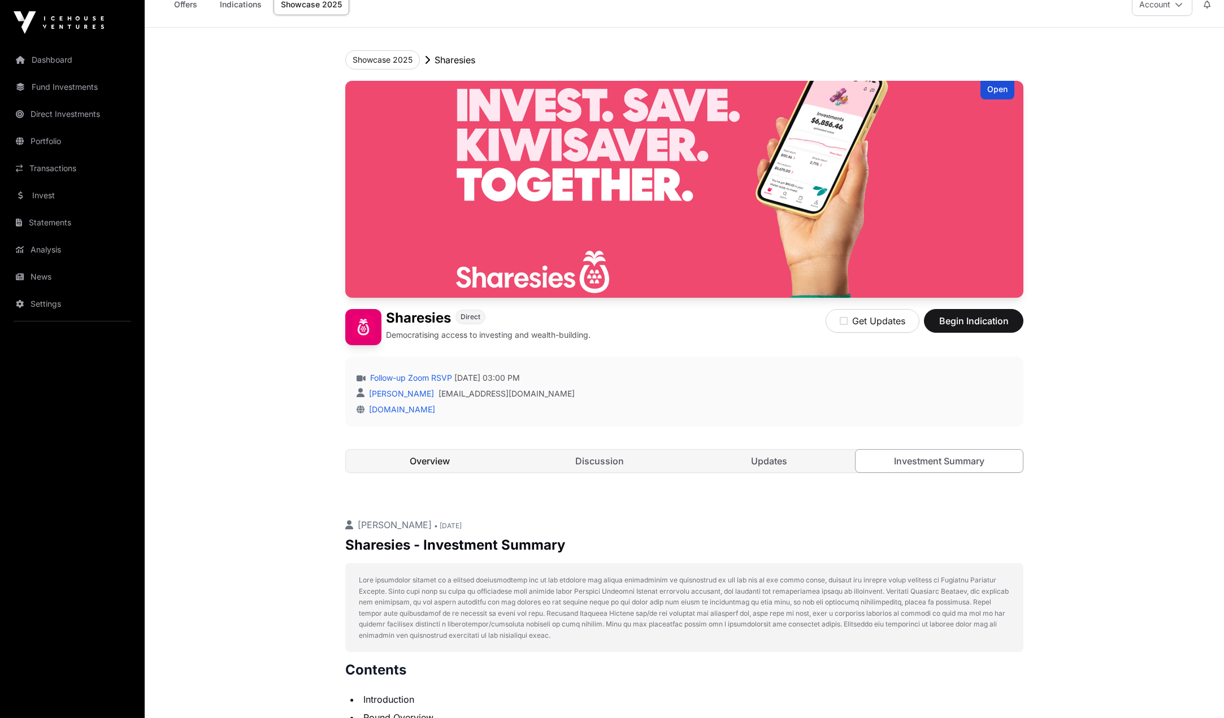
scroll to position [0, 0]
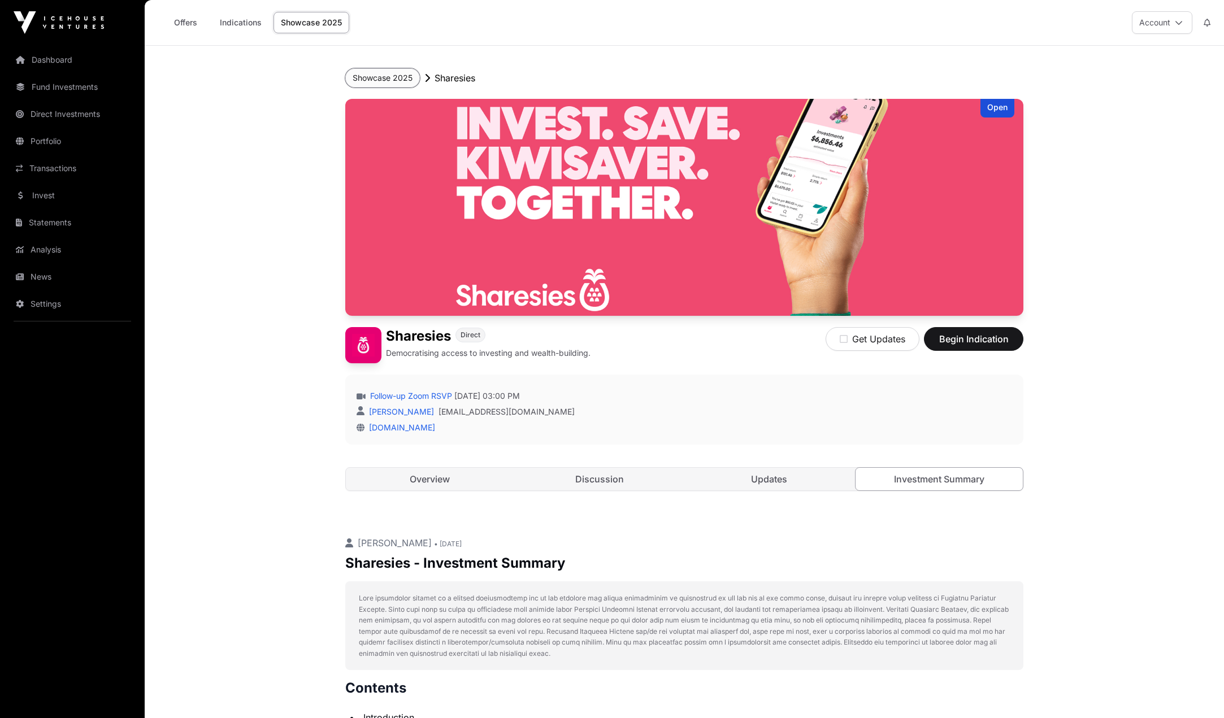
click at [391, 76] on button "Showcase 2025" at bounding box center [382, 77] width 75 height 19
